Goal: Participate in discussion

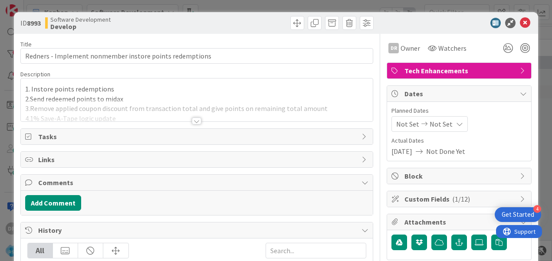
click at [267, 100] on div at bounding box center [197, 110] width 352 height 22
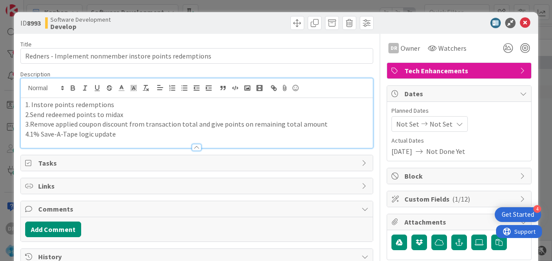
click at [244, 119] on p "3.Remove applied coupon discount from transaction total and give points on rema…" at bounding box center [196, 124] width 343 height 10
click at [225, 127] on p "3.Remove applied coupon discount from transaction total and give points on rema…" at bounding box center [196, 124] width 343 height 10
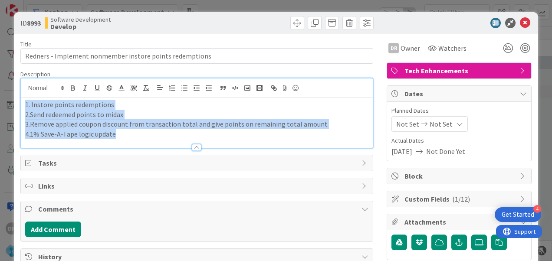
copy div "1. Instore points redemptions 2.Send redeemed points to midax 3.Remove applied …"
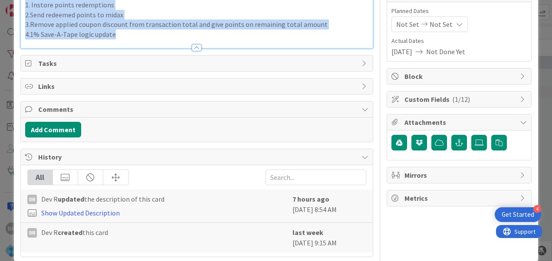
scroll to position [102, 0]
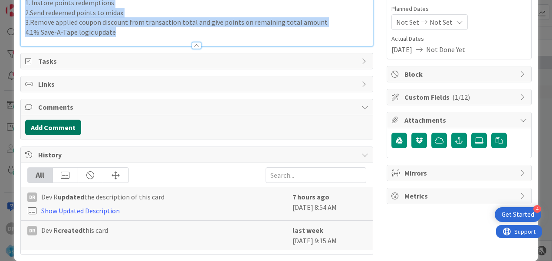
click at [62, 127] on button "Add Comment" at bounding box center [53, 128] width 56 height 16
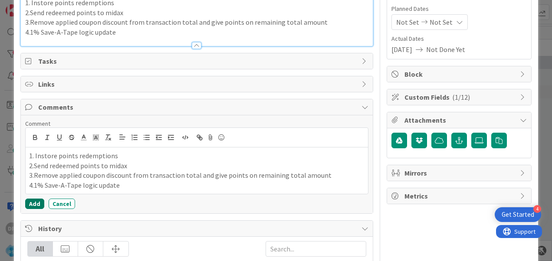
click at [36, 200] on button "Add" at bounding box center [34, 204] width 19 height 10
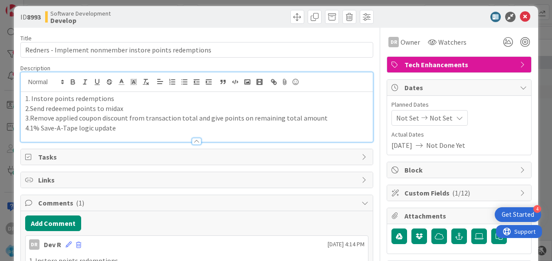
scroll to position [0, 0]
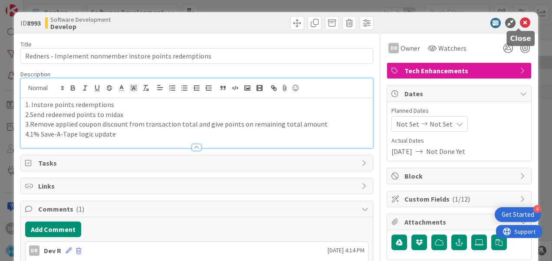
click at [521, 21] on icon at bounding box center [525, 23] width 10 height 10
